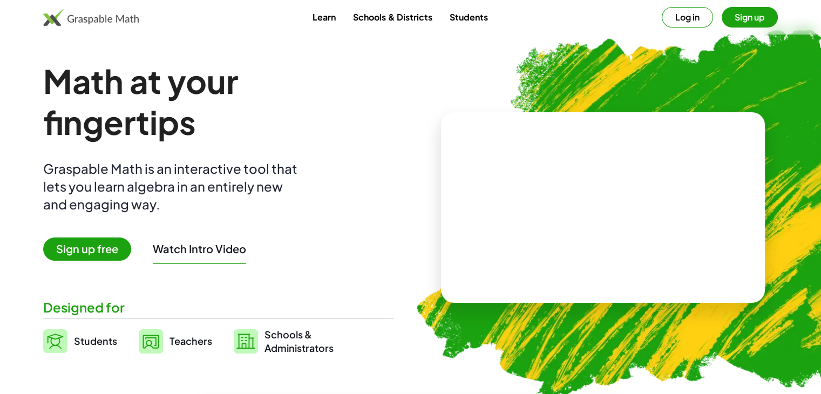
click at [79, 242] on span "Sign up free" at bounding box center [87, 248] width 88 height 23
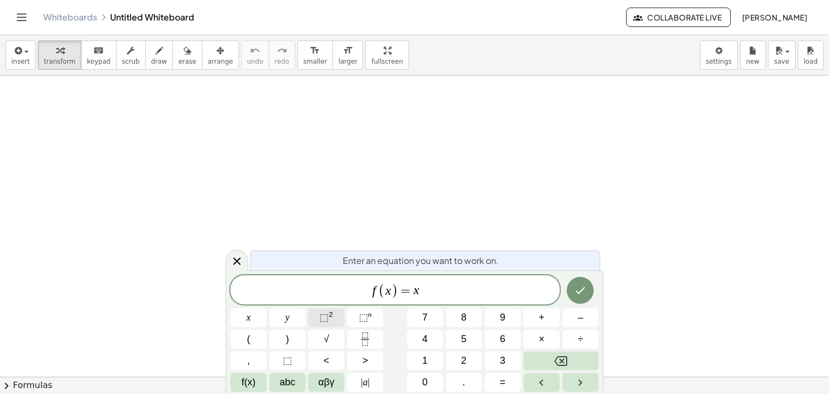
click at [322, 313] on span "⬚" at bounding box center [324, 317] width 9 height 11
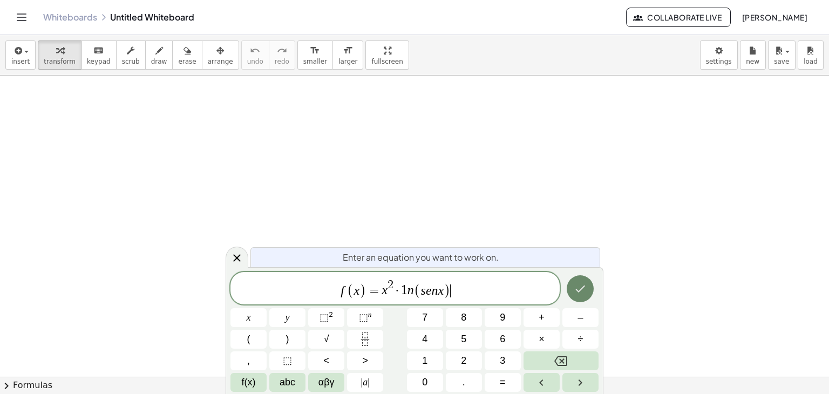
click at [584, 294] on icon "Done" at bounding box center [580, 288] width 13 height 13
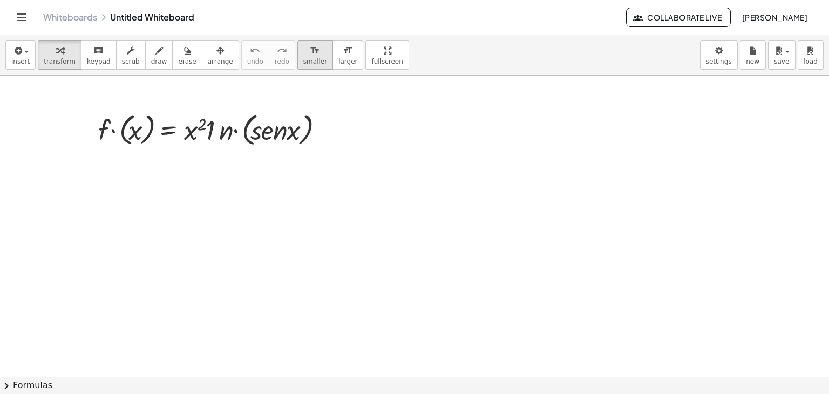
click at [303, 58] on span "smaller" at bounding box center [315, 62] width 24 height 8
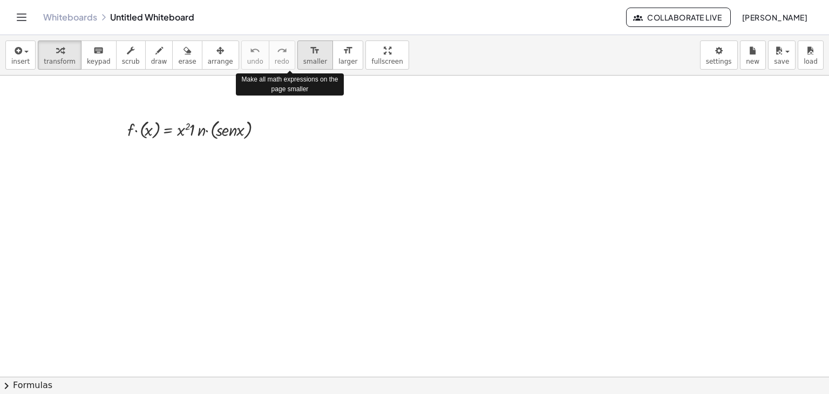
click at [303, 58] on span "smaller" at bounding box center [315, 62] width 24 height 8
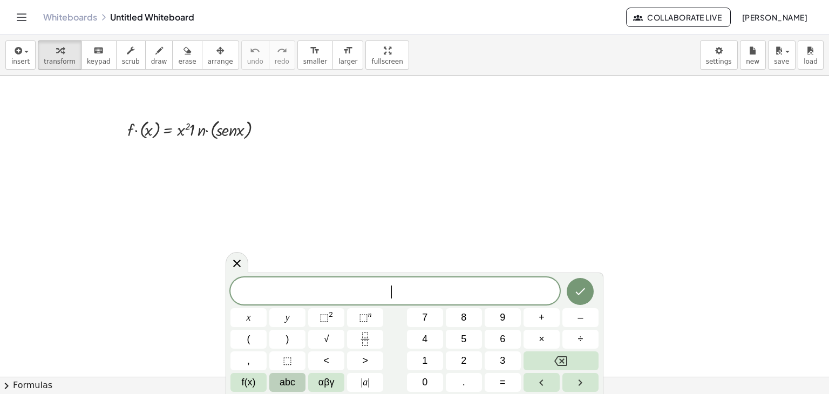
click at [277, 380] on button "abc" at bounding box center [287, 382] width 36 height 19
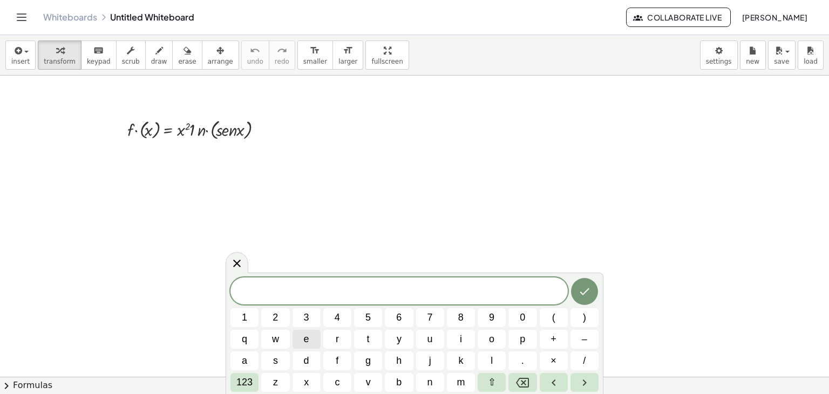
click at [309, 342] on button "e" at bounding box center [307, 339] width 28 height 19
click at [518, 378] on icon "Backspace" at bounding box center [522, 382] width 13 height 13
click at [153, 54] on button "draw" at bounding box center [159, 54] width 28 height 29
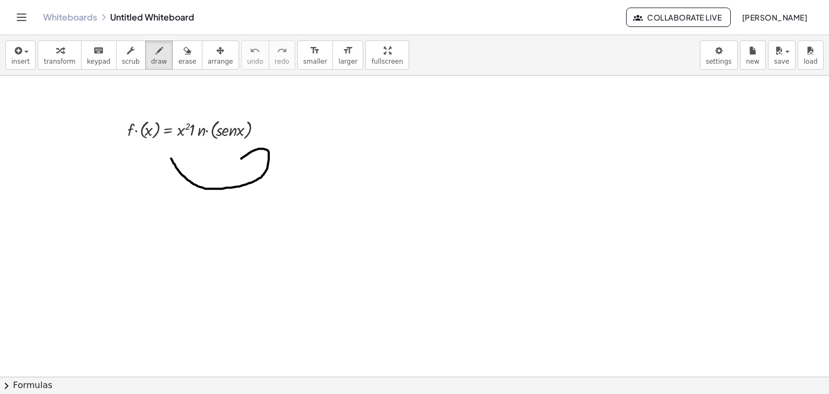
drag, startPoint x: 171, startPoint y: 158, endPoint x: 236, endPoint y: 181, distance: 69.1
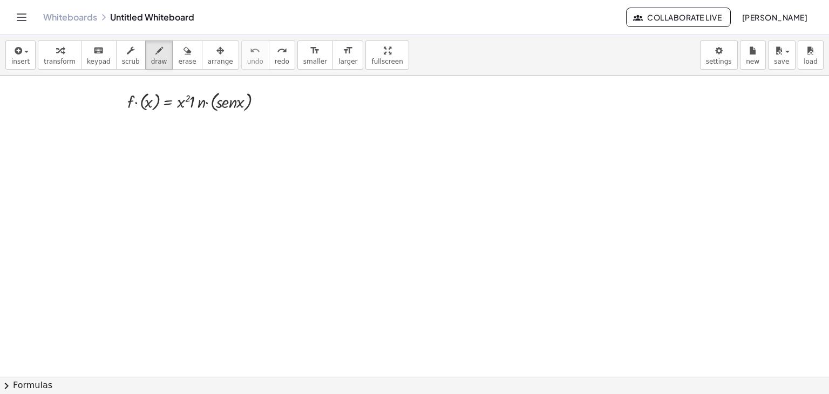
scroll to position [30, 0]
click at [56, 61] on span "transform" at bounding box center [60, 62] width 32 height 8
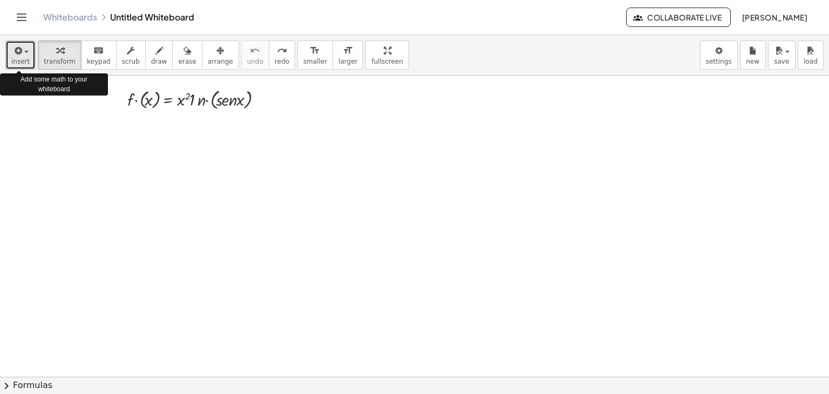
click at [24, 59] on span "insert" at bounding box center [20, 62] width 18 height 8
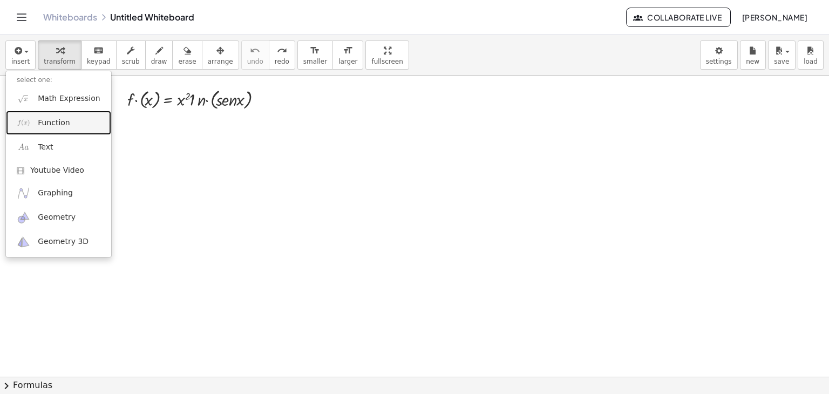
click at [50, 125] on span "Function" at bounding box center [54, 123] width 32 height 11
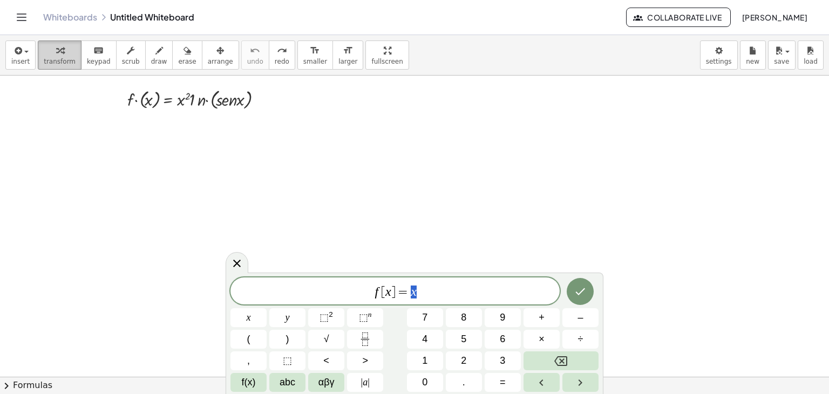
click at [62, 59] on span "transform" at bounding box center [60, 62] width 32 height 8
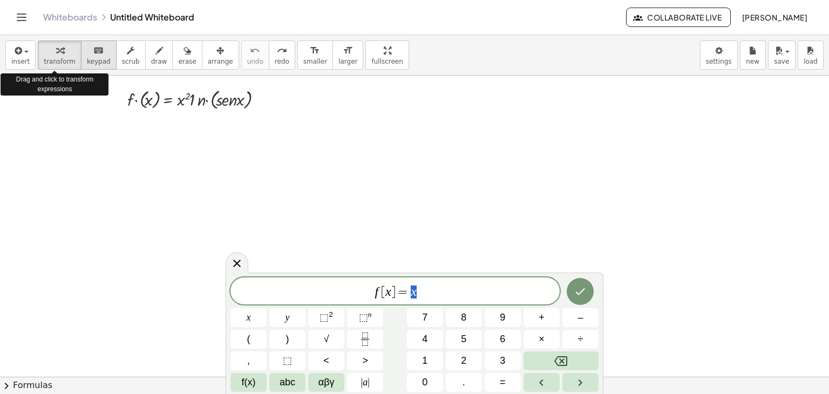
click at [87, 58] on span "keypad" at bounding box center [99, 62] width 24 height 8
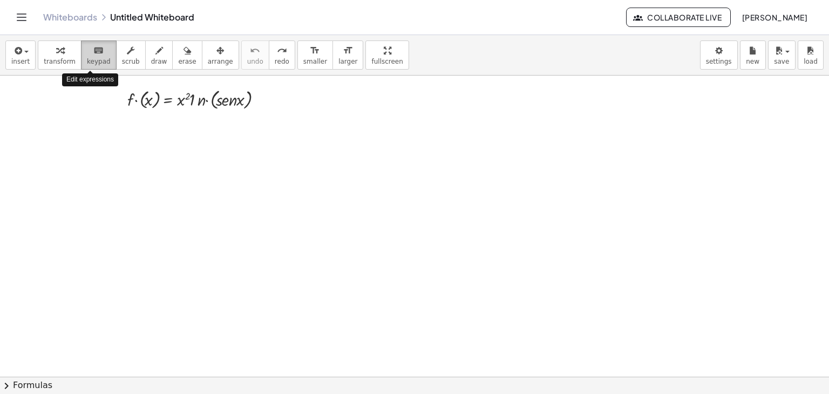
click at [87, 58] on span "keypad" at bounding box center [99, 62] width 24 height 8
drag, startPoint x: 89, startPoint y: 135, endPoint x: 103, endPoint y: 114, distance: 25.2
click at [131, 173] on div at bounding box center [414, 381] width 829 height 672
click at [87, 58] on span "keypad" at bounding box center [99, 62] width 24 height 8
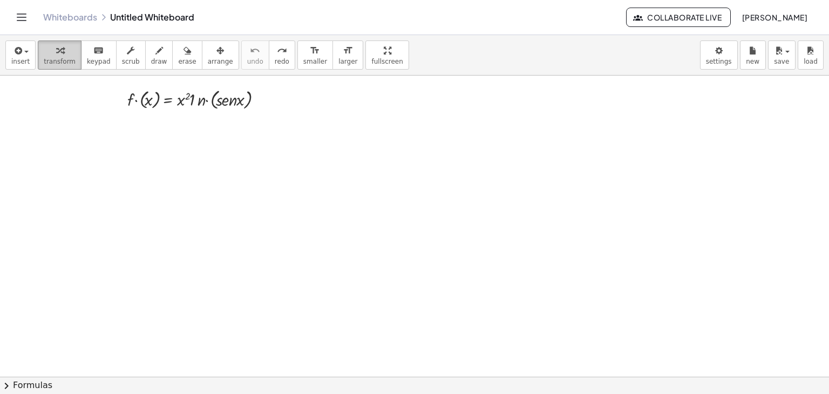
click at [49, 53] on div "button" at bounding box center [60, 50] width 32 height 13
click at [21, 53] on icon "button" at bounding box center [17, 50] width 10 height 13
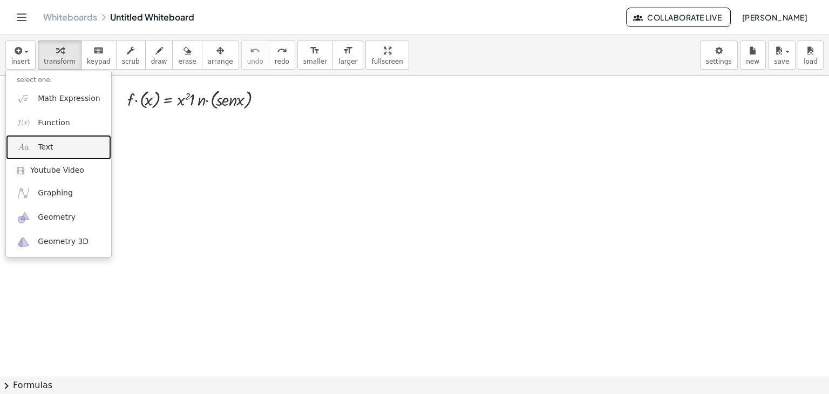
click at [39, 147] on span "Text" at bounding box center [45, 147] width 15 height 11
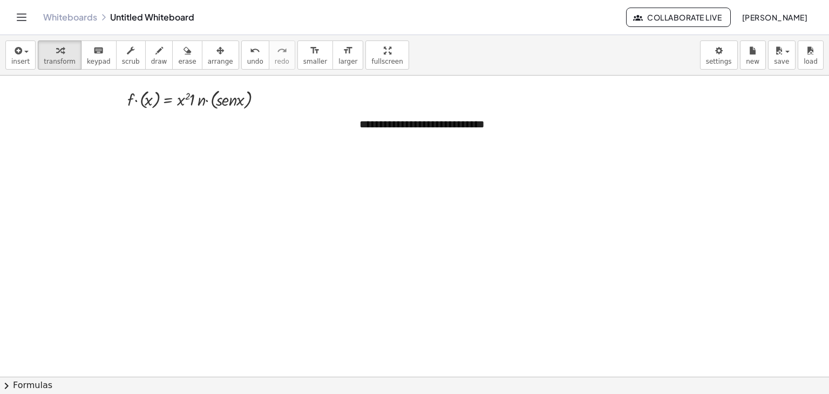
click at [317, 206] on div at bounding box center [414, 381] width 829 height 672
click at [387, 132] on div "**********" at bounding box center [430, 132] width 162 height 52
click at [420, 142] on div "**********" at bounding box center [430, 132] width 162 height 52
click at [480, 105] on span "-" at bounding box center [479, 103] width 3 height 9
click at [432, 165] on div at bounding box center [414, 381] width 829 height 672
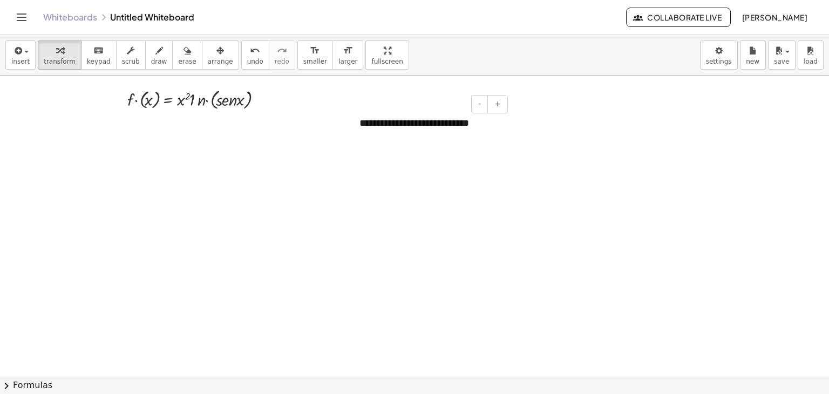
click at [372, 126] on div "**********" at bounding box center [430, 124] width 162 height 36
click at [421, 159] on div at bounding box center [414, 381] width 829 height 672
click at [376, 131] on div "**********" at bounding box center [430, 124] width 162 height 36
drag, startPoint x: 358, startPoint y: 130, endPoint x: 123, endPoint y: 139, distance: 236.0
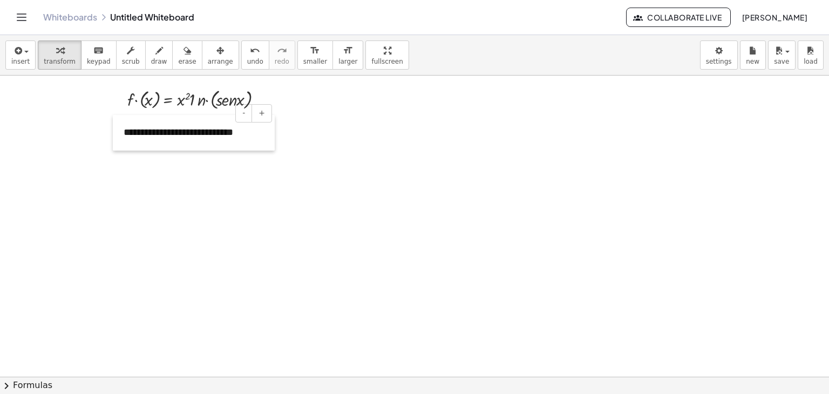
click at [123, 139] on div at bounding box center [118, 133] width 11 height 36
click at [164, 188] on div at bounding box center [414, 381] width 829 height 672
click at [19, 58] on span "insert" at bounding box center [20, 62] width 18 height 8
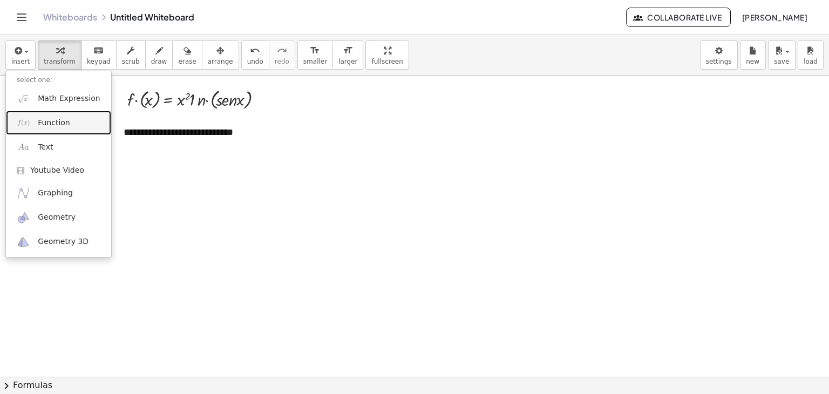
click at [48, 126] on span "Function" at bounding box center [54, 123] width 32 height 11
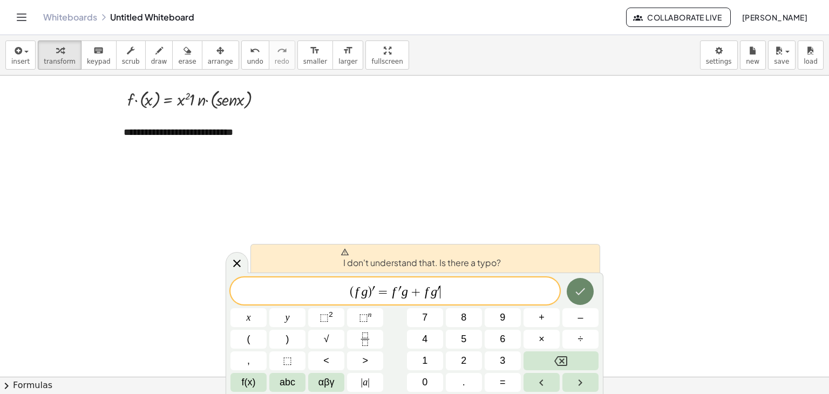
click at [572, 291] on button "Done" at bounding box center [580, 291] width 27 height 27
drag, startPoint x: 449, startPoint y: 292, endPoint x: 321, endPoint y: 296, distance: 128.5
click at [321, 296] on span "( f g ) ′ = f ′ g + f g ′" at bounding box center [394, 291] width 329 height 15
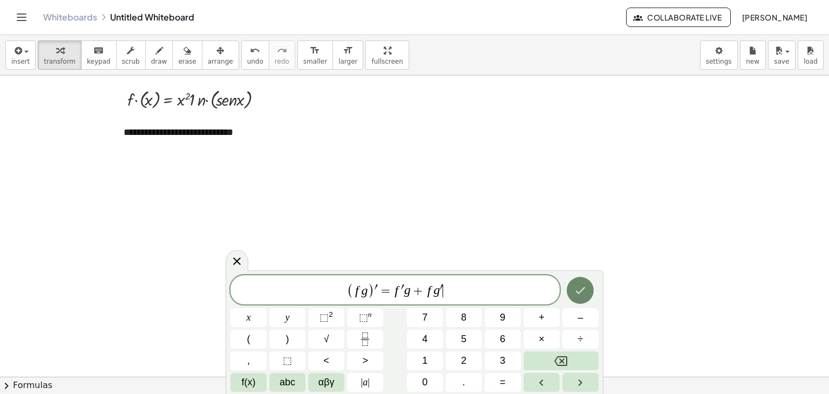
click at [586, 288] on icon "Done" at bounding box center [580, 290] width 13 height 13
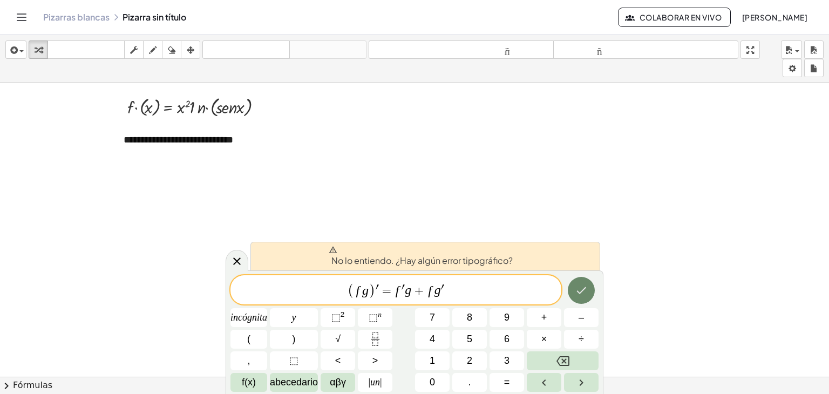
click at [577, 297] on button "Hecho" at bounding box center [581, 290] width 27 height 27
click at [257, 361] on button "," at bounding box center [248, 360] width 37 height 19
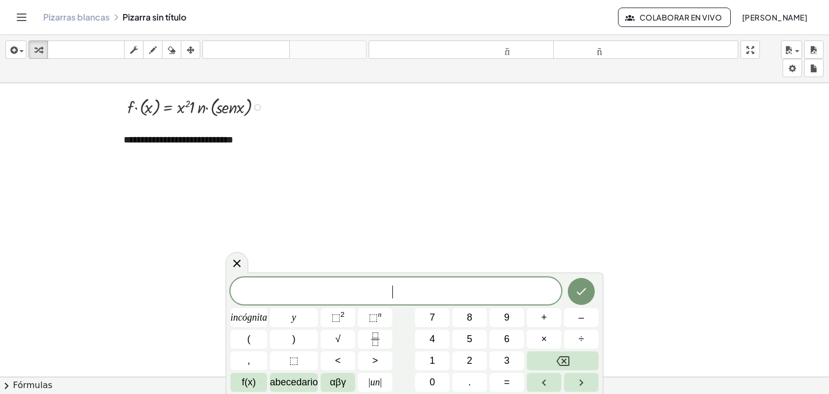
click at [213, 105] on div at bounding box center [198, 106] width 152 height 26
click at [196, 109] on div at bounding box center [190, 105] width 137 height 25
click at [231, 106] on div at bounding box center [232, 107] width 7 height 7
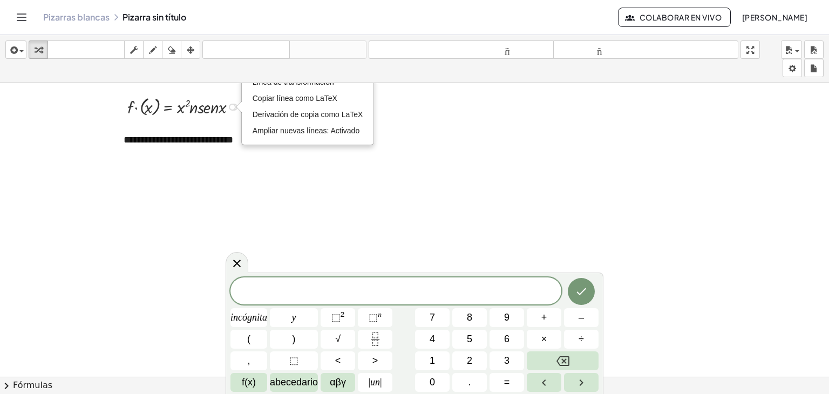
click at [231, 106] on div "Línea de transformación Copiar línea como LaTeX Derivación de copia como LaTeX …" at bounding box center [232, 107] width 7 height 7
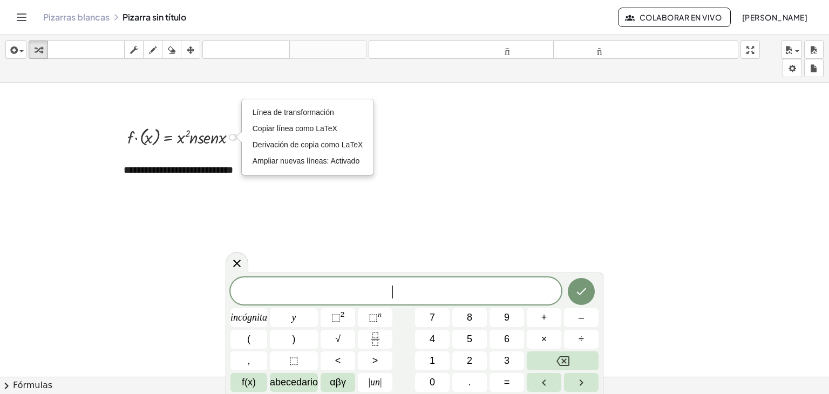
click at [218, 140] on div at bounding box center [186, 136] width 128 height 25
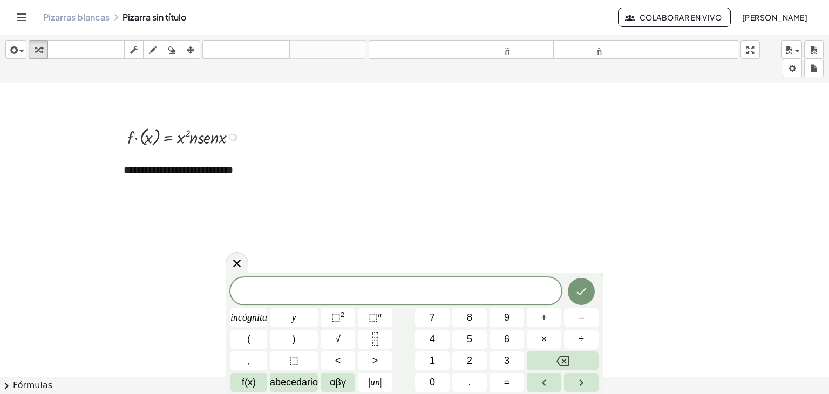
click at [232, 137] on div "Línea de transformación Copiar línea como LaTeX Derivación de copia como LaTeX …" at bounding box center [232, 137] width 7 height 7
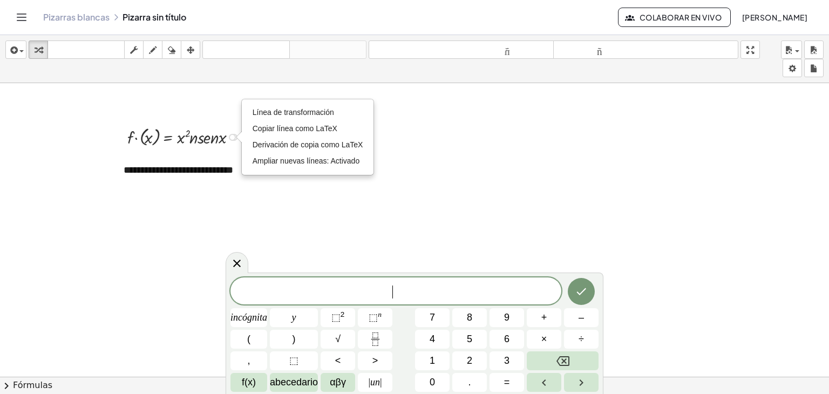
click at [232, 137] on div "Línea de transformación Copiar línea como LaTeX Derivación de copia como LaTeX …" at bounding box center [232, 137] width 7 height 7
click at [167, 48] on div "button" at bounding box center [172, 49] width 14 height 13
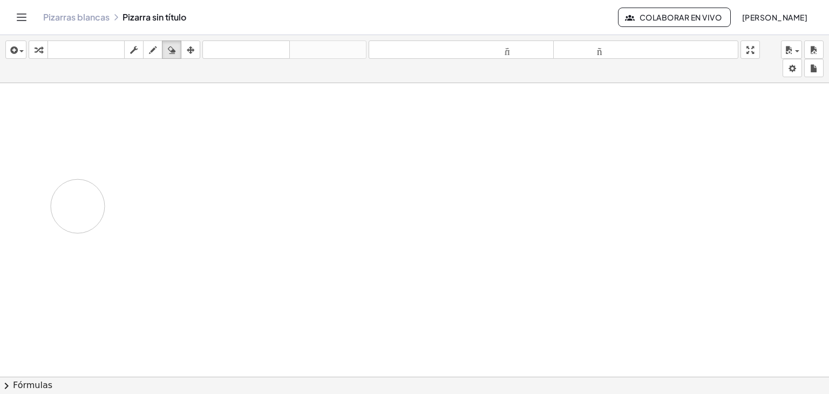
drag, startPoint x: 222, startPoint y: 140, endPoint x: 108, endPoint y: 174, distance: 118.2
click at [155, 48] on icon "button" at bounding box center [153, 50] width 8 height 13
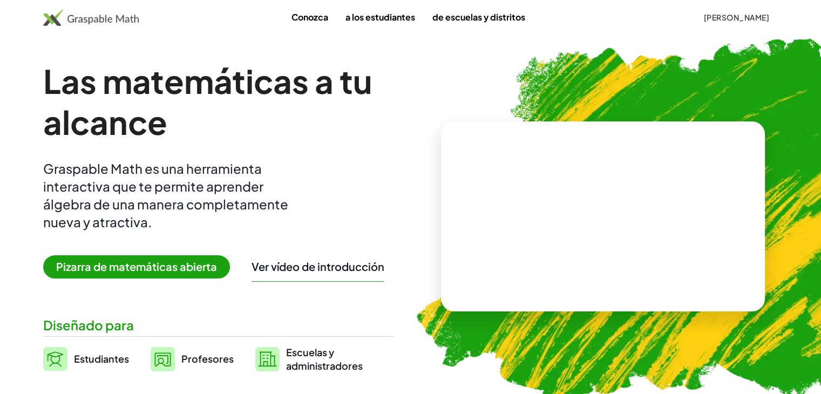
click at [145, 264] on font "Pizarra de matemáticas abierta" at bounding box center [136, 266] width 161 height 13
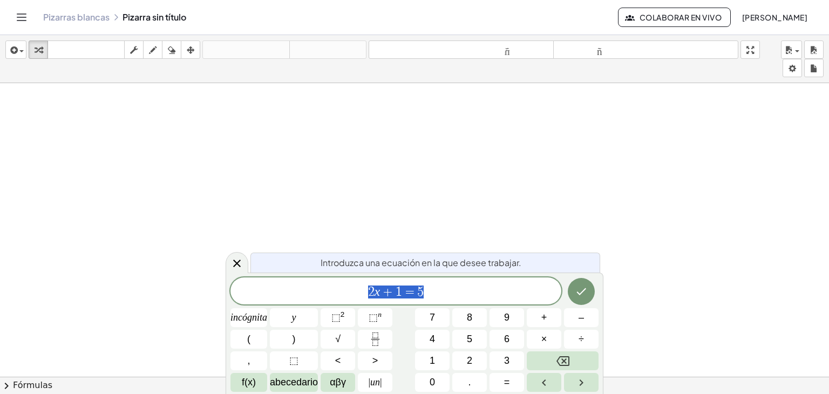
scroll to position [52, 0]
